Goal: Transaction & Acquisition: Purchase product/service

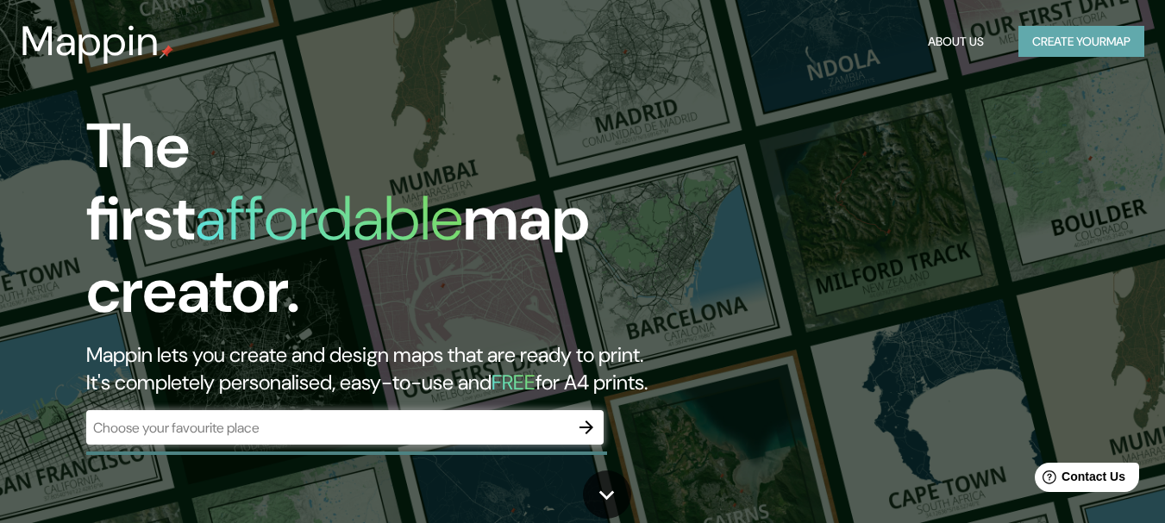
click at [1070, 40] on button "Create your map" at bounding box center [1081, 42] width 126 height 32
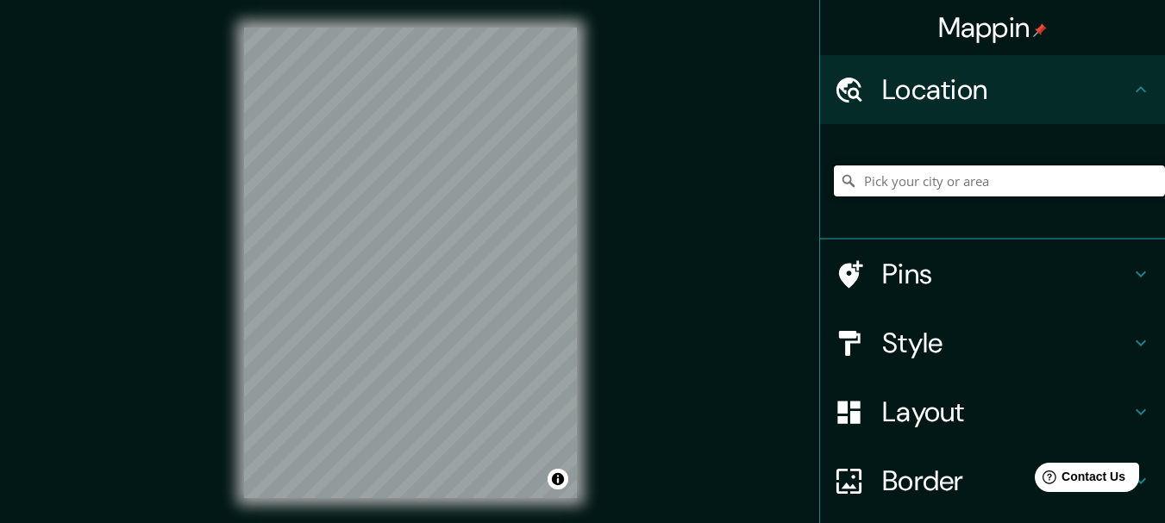
click at [958, 192] on input "Pick your city or area" at bounding box center [999, 181] width 331 height 31
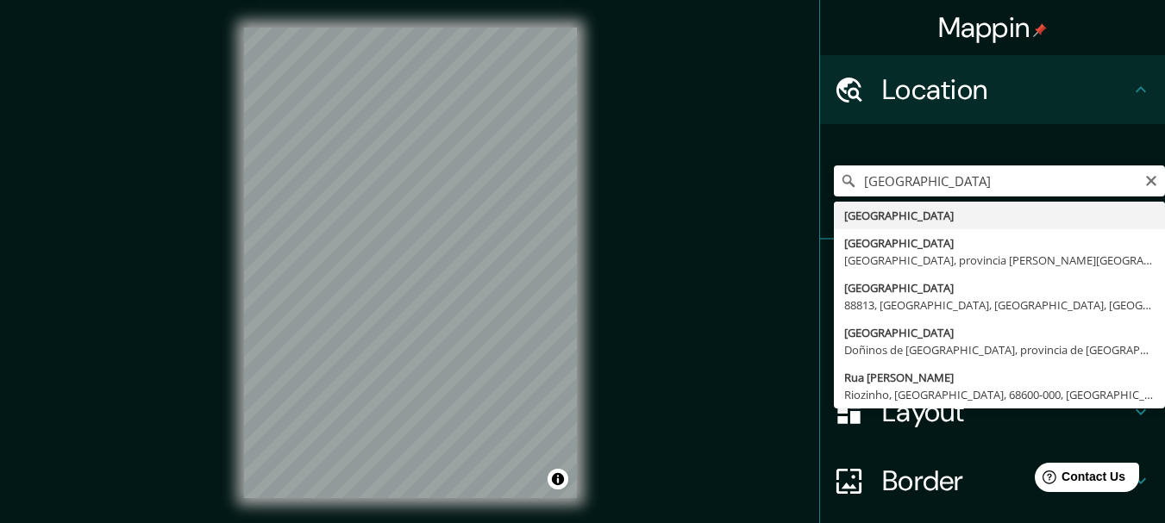
type input "[GEOGRAPHIC_DATA]"
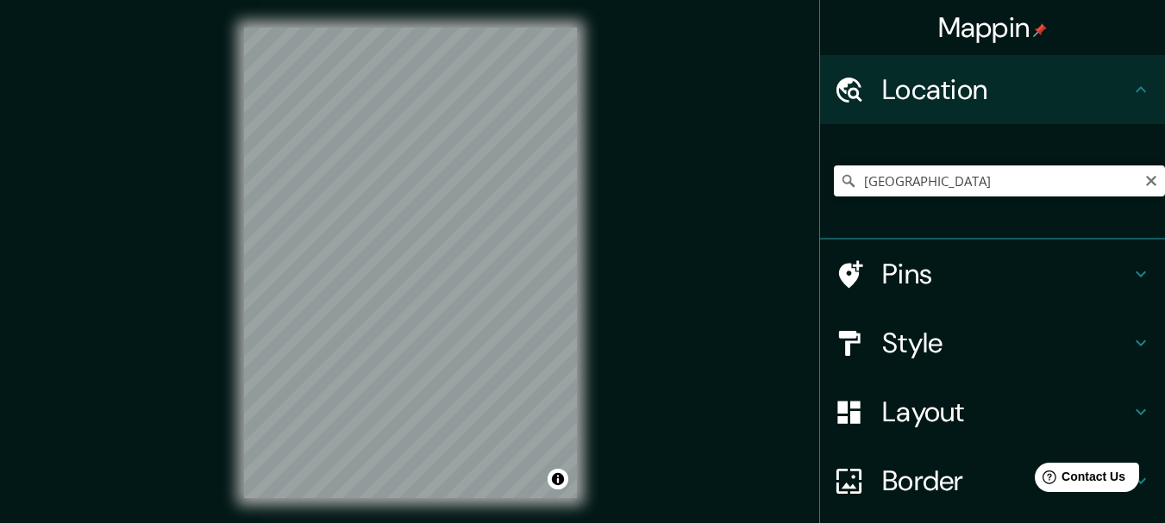
click at [1011, 343] on h4 "Style" at bounding box center [1006, 343] width 248 height 34
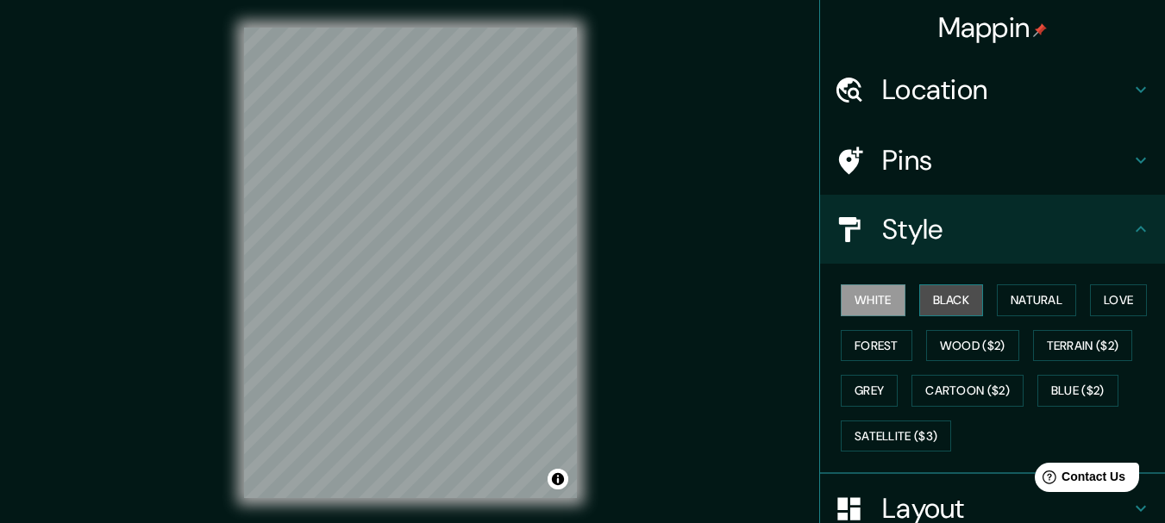
click at [946, 295] on button "Black" at bounding box center [951, 301] width 65 height 32
click at [1102, 247] on div "Style" at bounding box center [992, 229] width 345 height 69
click at [1130, 234] on icon at bounding box center [1140, 229] width 21 height 21
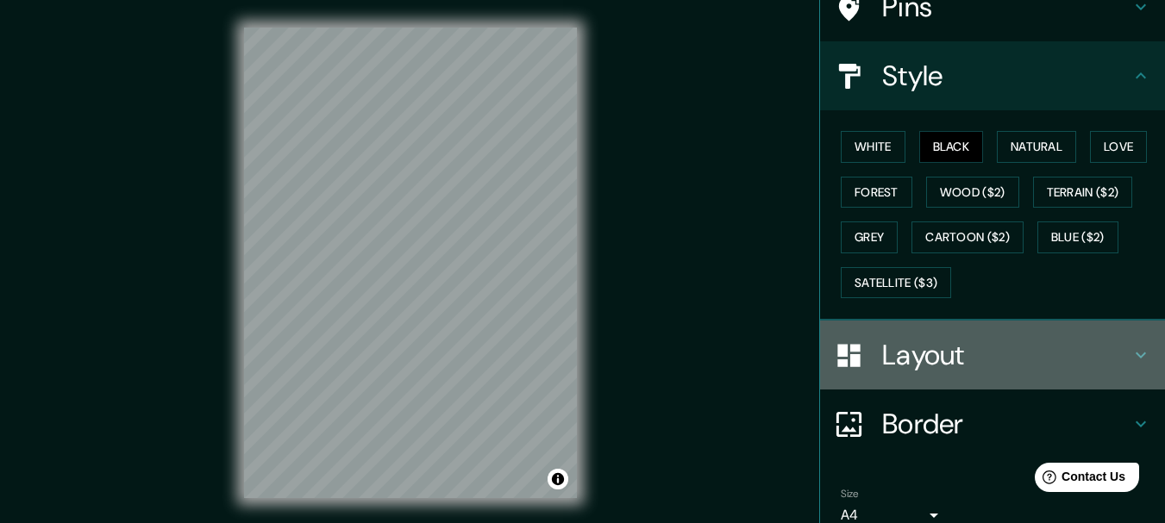
click at [1121, 366] on div "Layout" at bounding box center [992, 355] width 345 height 69
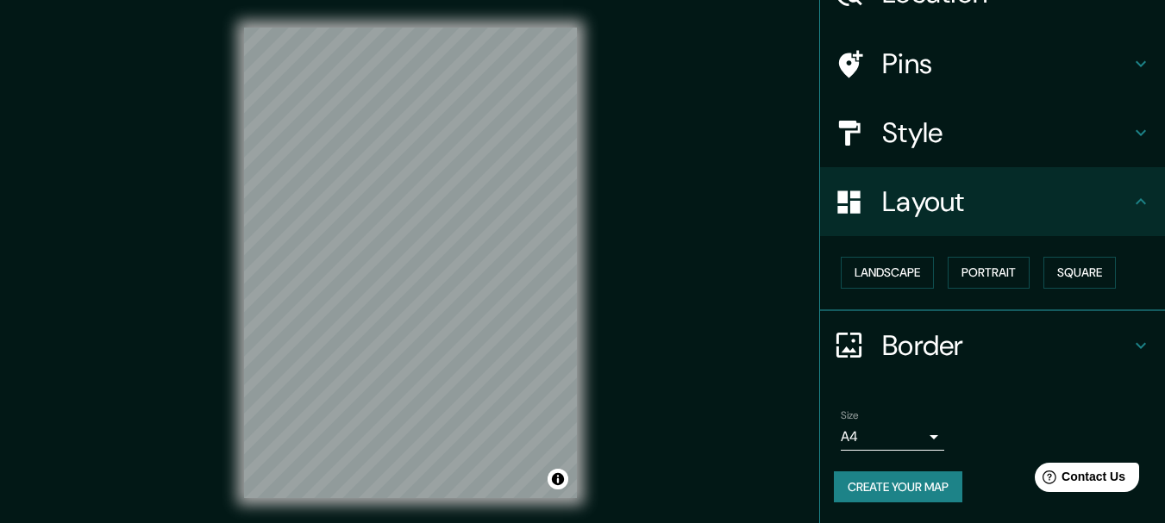
scroll to position [97, 0]
click at [913, 270] on button "Landscape" at bounding box center [887, 273] width 93 height 32
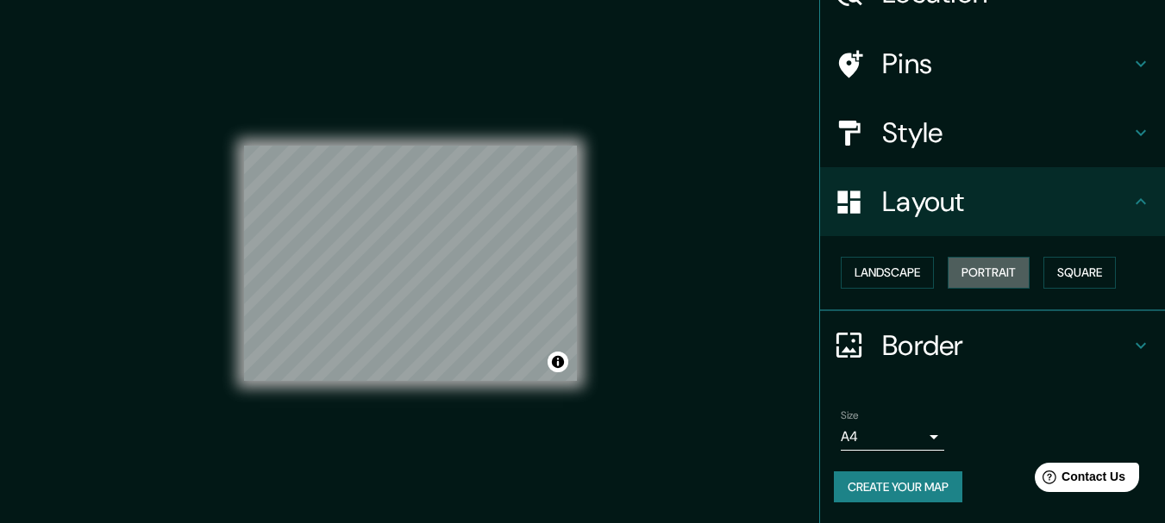
drag, startPoint x: 954, startPoint y: 275, endPoint x: 1025, endPoint y: 266, distance: 72.1
click at [957, 275] on button "Portrait" at bounding box center [988, 273] width 82 height 32
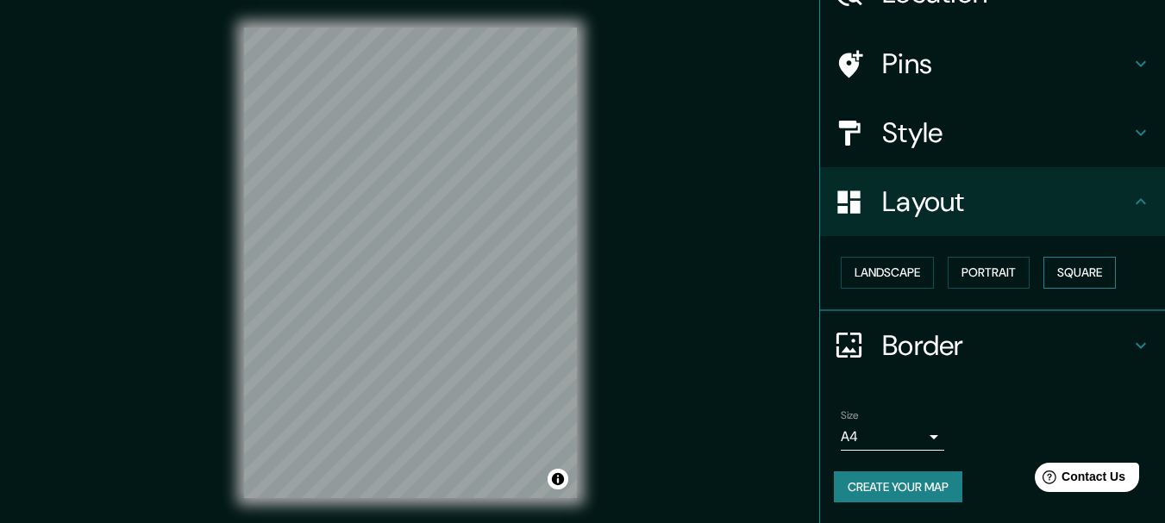
click at [1064, 268] on button "Square" at bounding box center [1079, 273] width 72 height 32
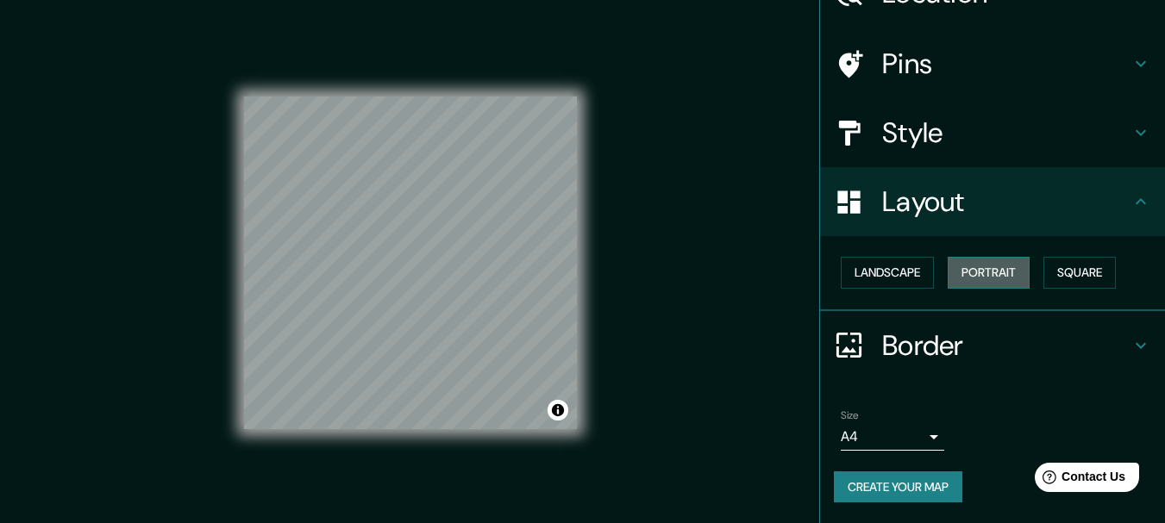
click at [997, 276] on button "Portrait" at bounding box center [988, 273] width 82 height 32
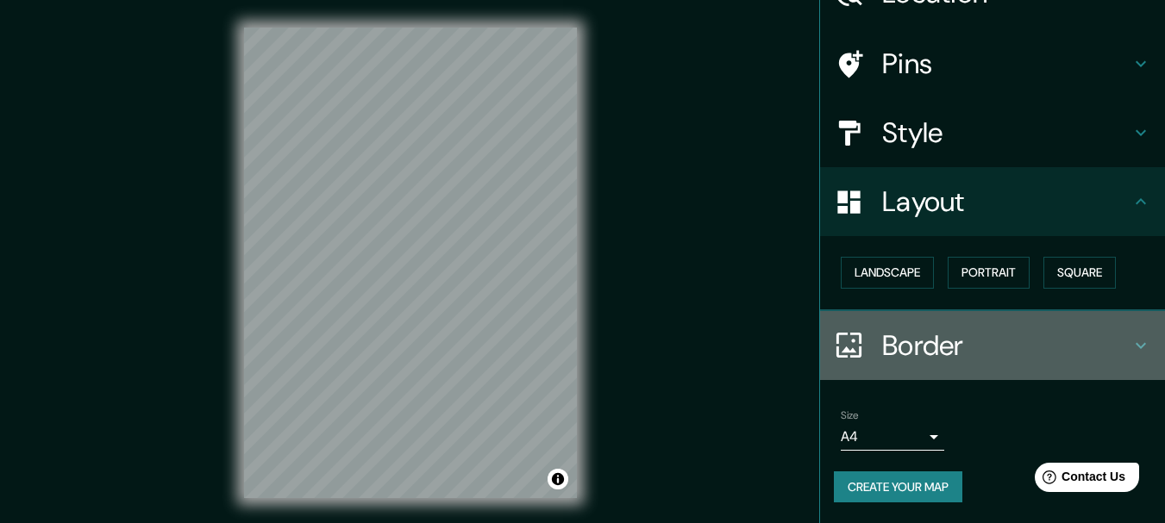
click at [1130, 345] on icon at bounding box center [1140, 345] width 21 height 21
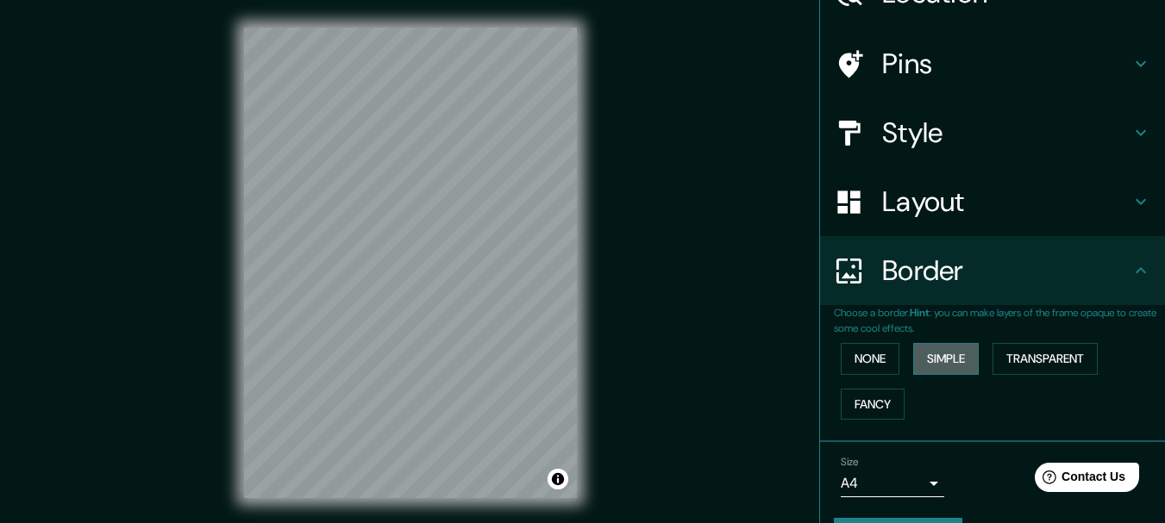
click at [949, 360] on button "Simple" at bounding box center [946, 359] width 66 height 32
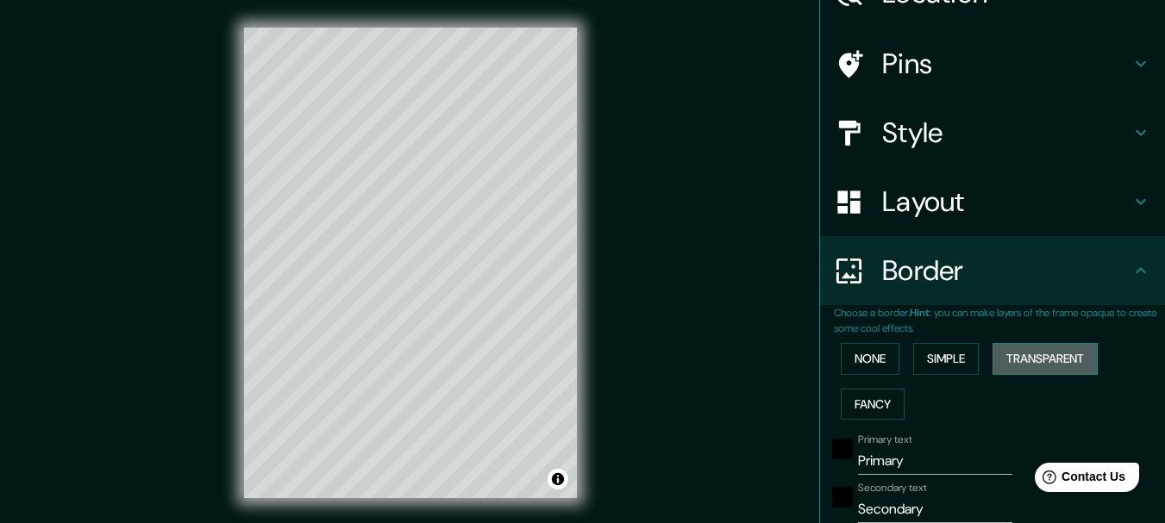
click at [1009, 359] on button "Transparent" at bounding box center [1044, 359] width 105 height 32
click at [847, 355] on button "None" at bounding box center [870, 359] width 59 height 32
